Goal: Use online tool/utility

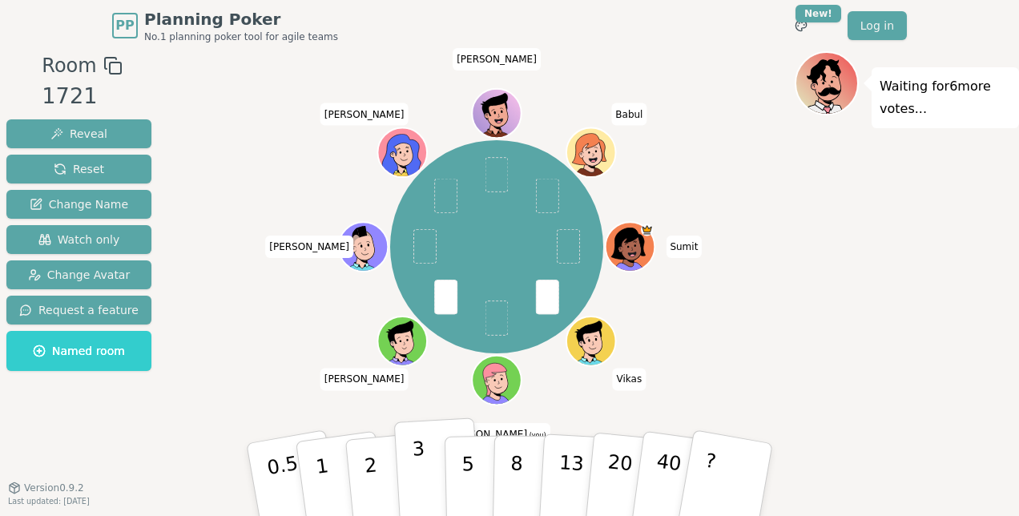
click at [407, 450] on button "3" at bounding box center [437, 480] width 87 height 125
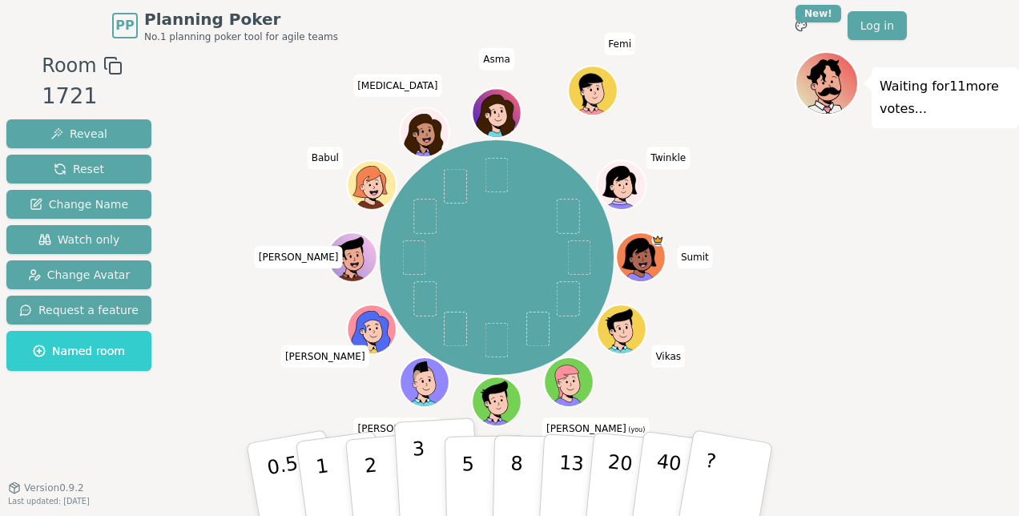
click at [419, 465] on p "3" at bounding box center [421, 481] width 18 height 87
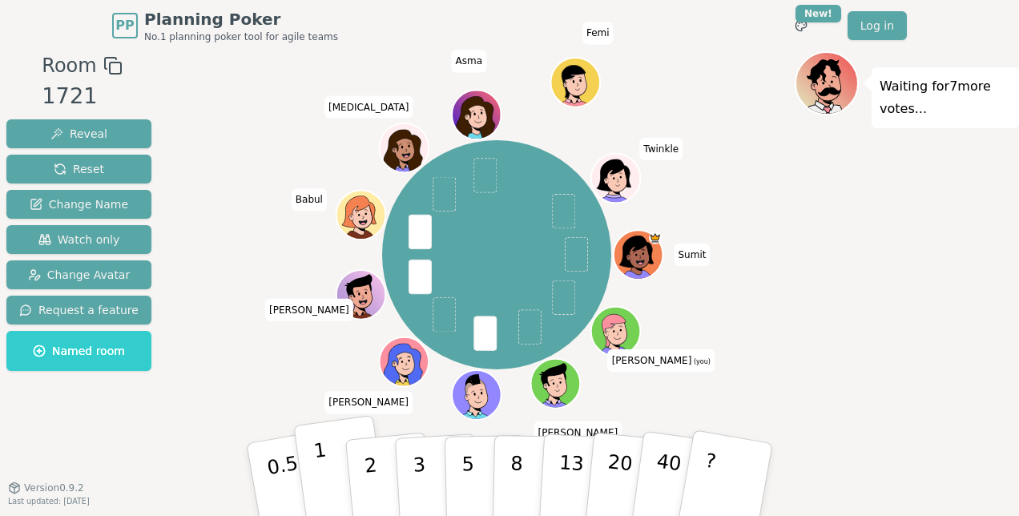
click at [319, 466] on p "1" at bounding box center [325, 481] width 24 height 87
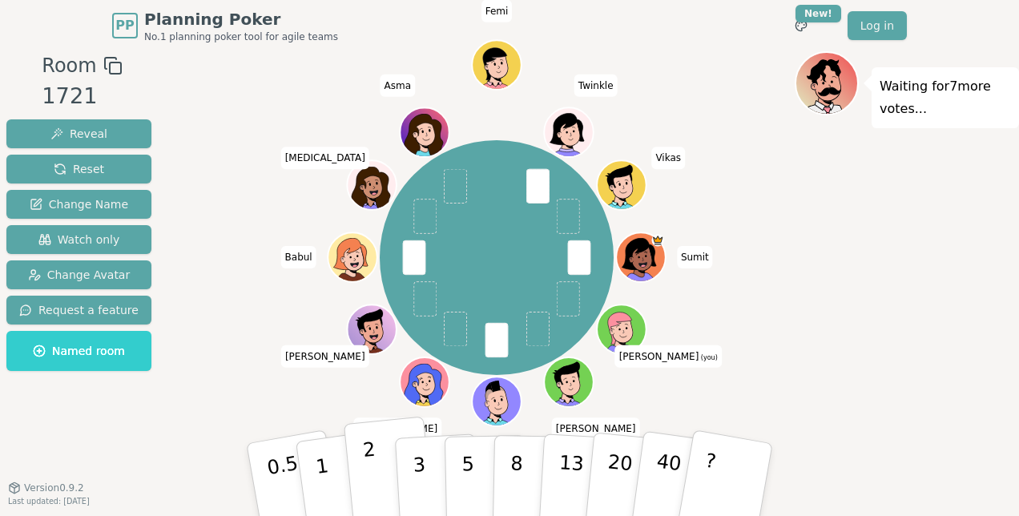
click at [373, 460] on button "2" at bounding box center [389, 480] width 91 height 127
